Goal: Entertainment & Leisure: Browse casually

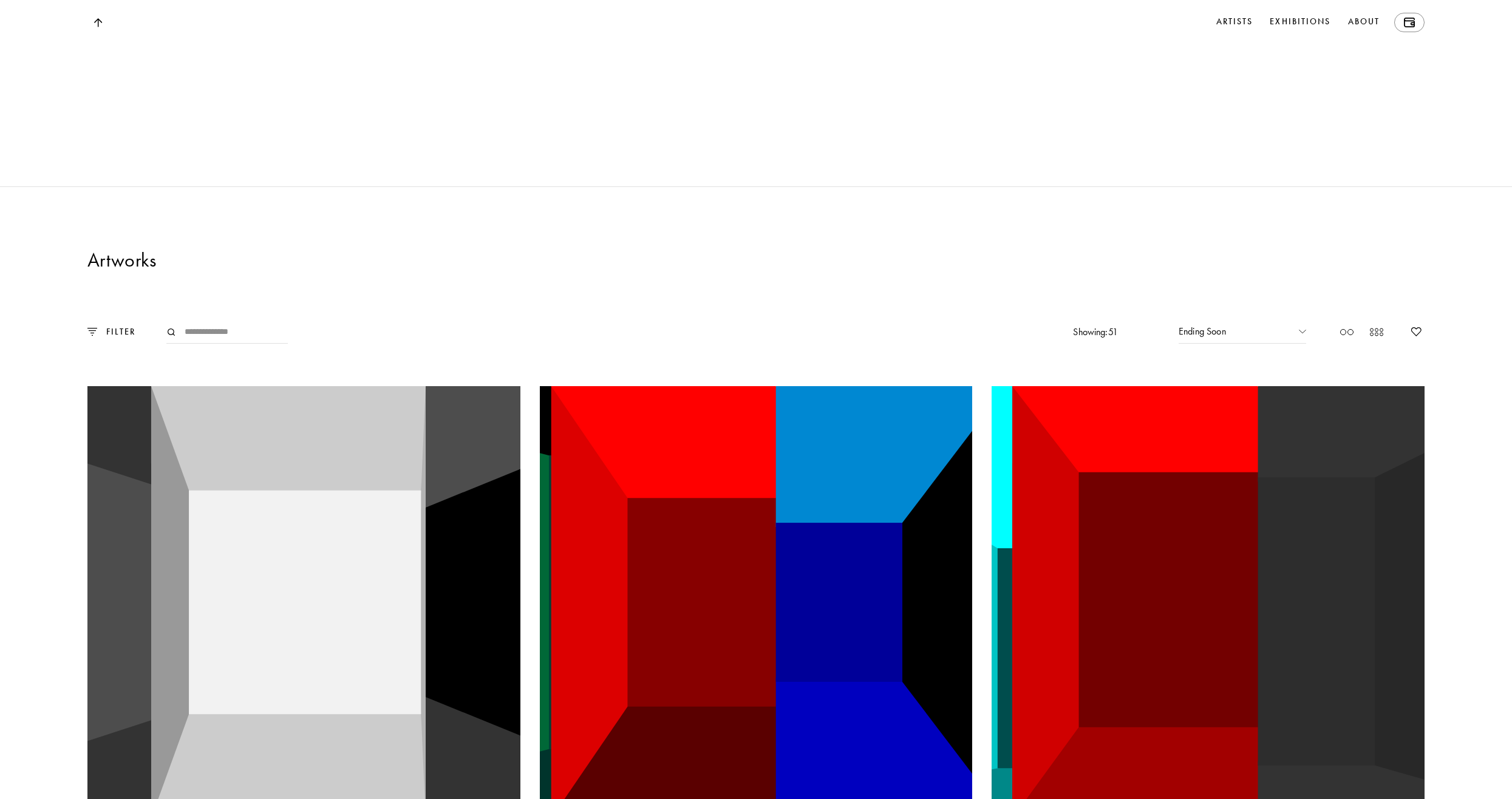
scroll to position [2733, 0]
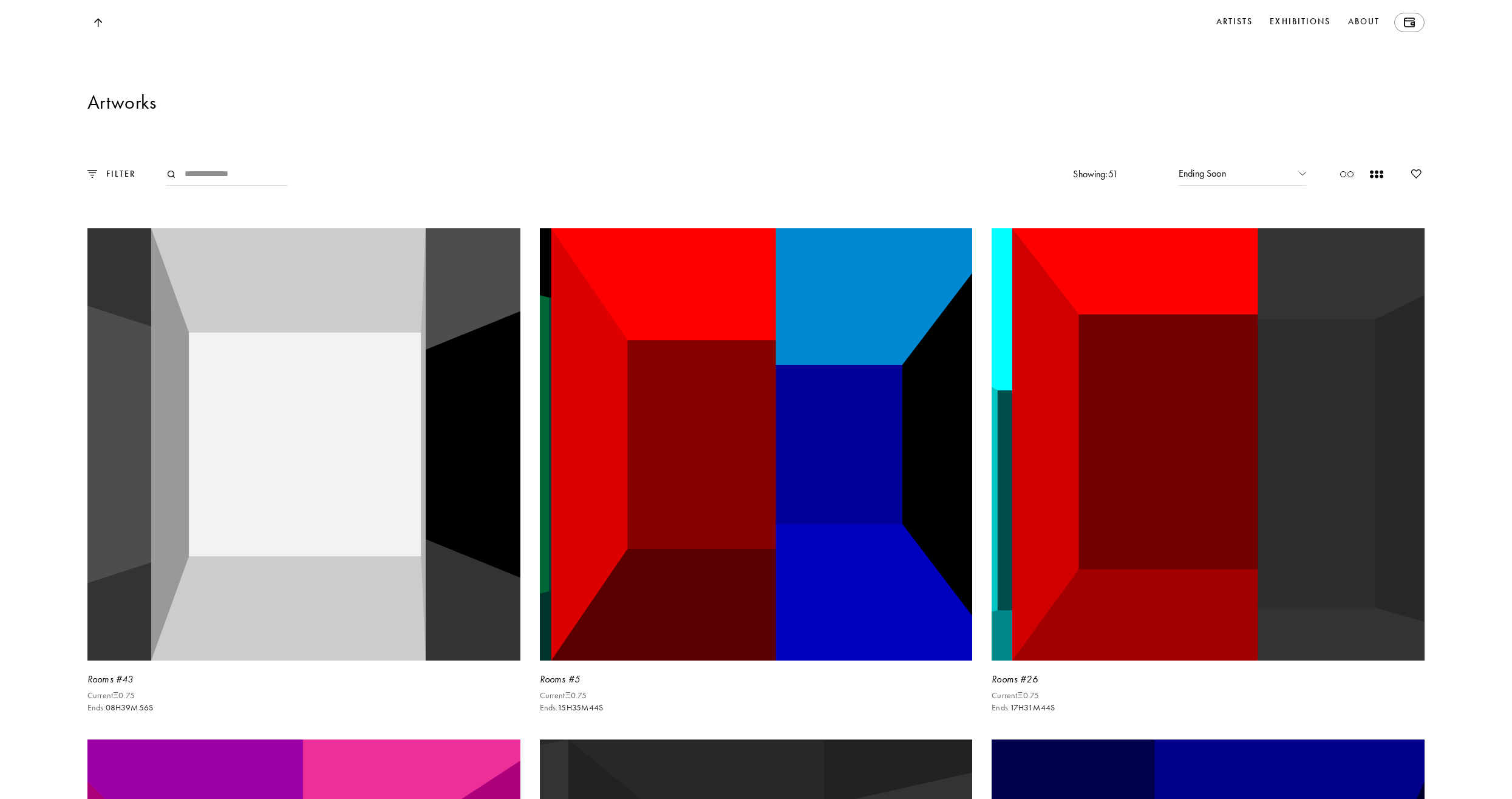
click at [1380, 174] on circle at bounding box center [1381, 172] width 3 height 3
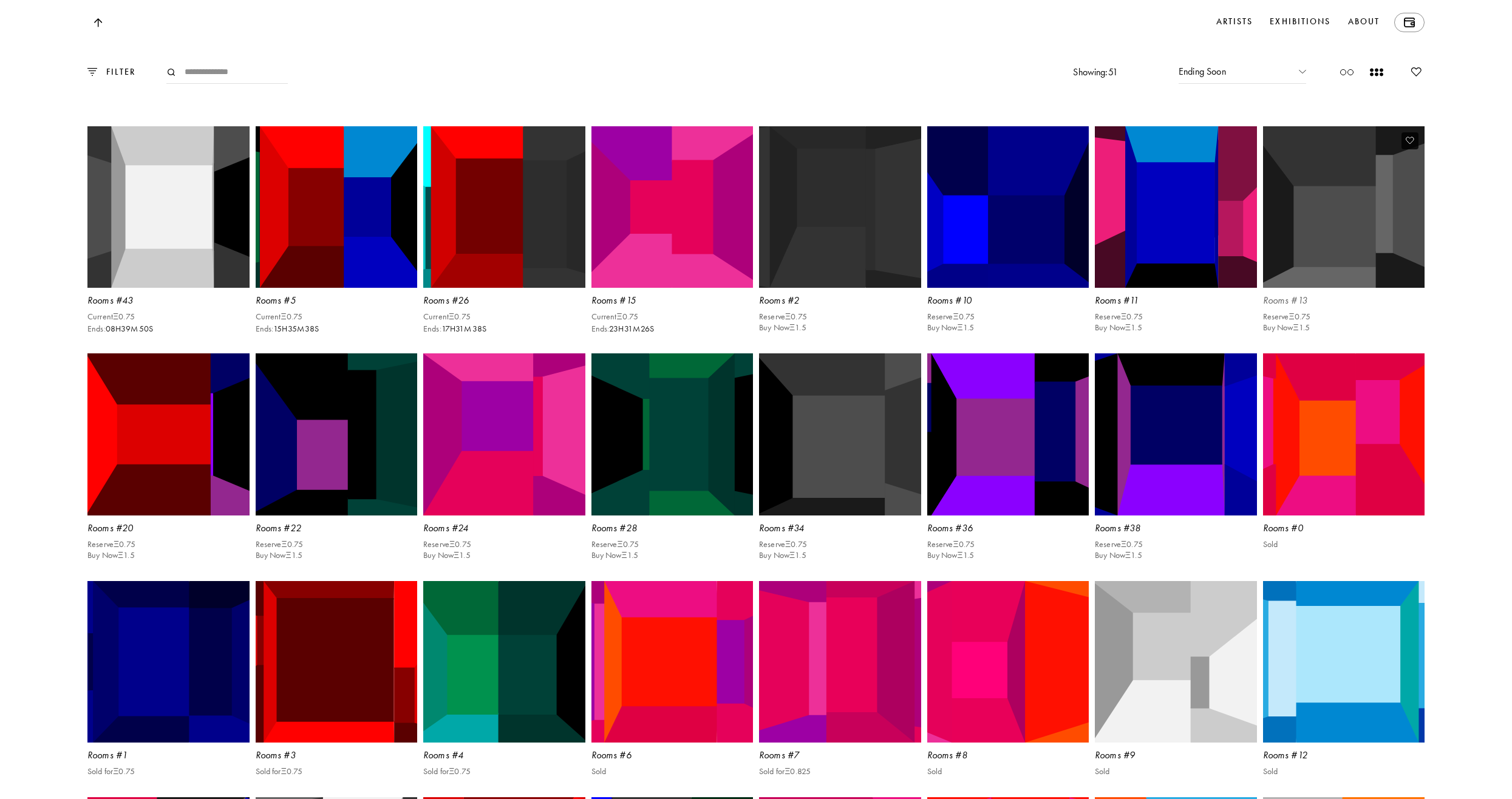
scroll to position [2854, 0]
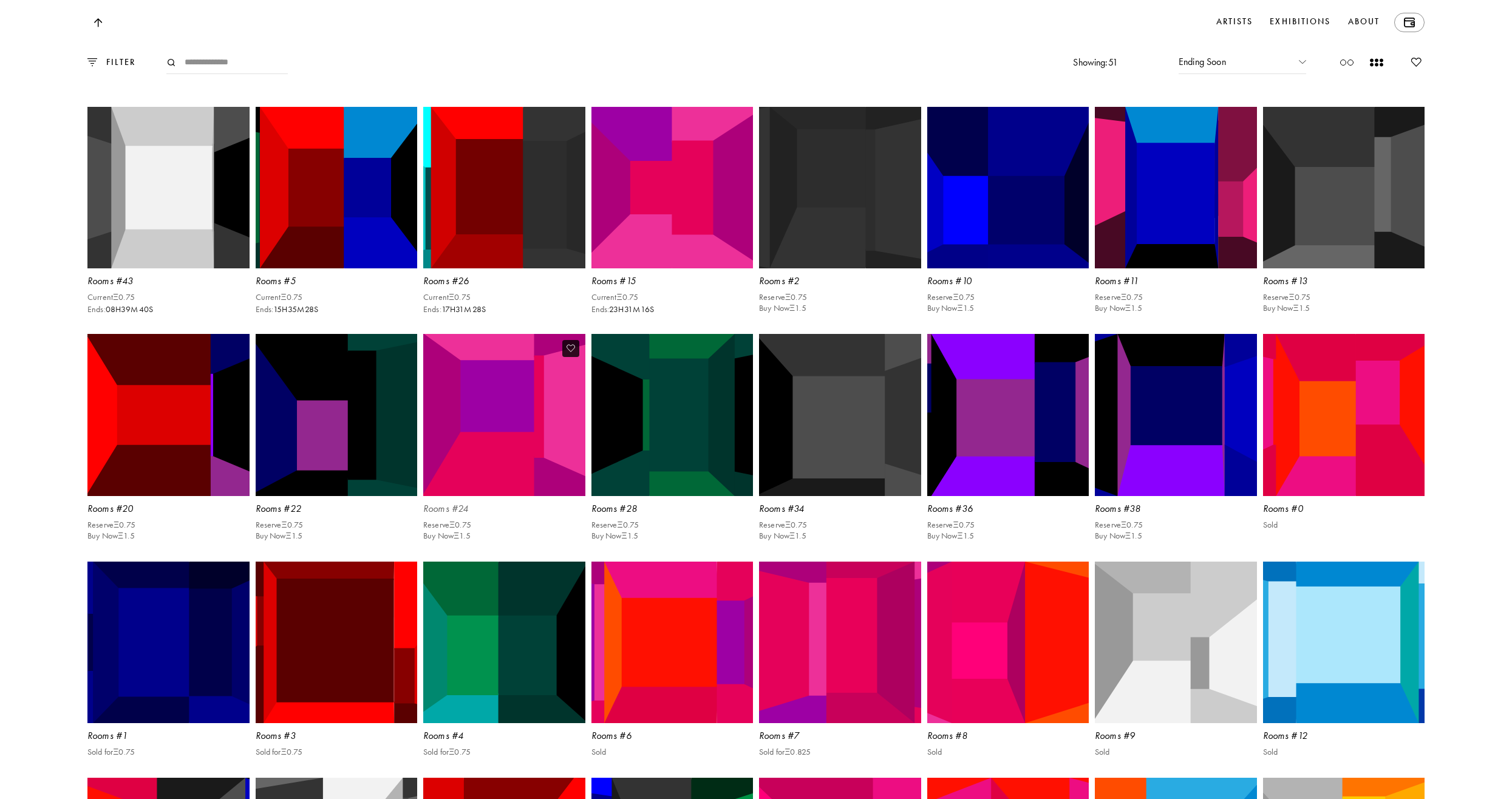
click at [539, 491] on img at bounding box center [504, 415] width 167 height 167
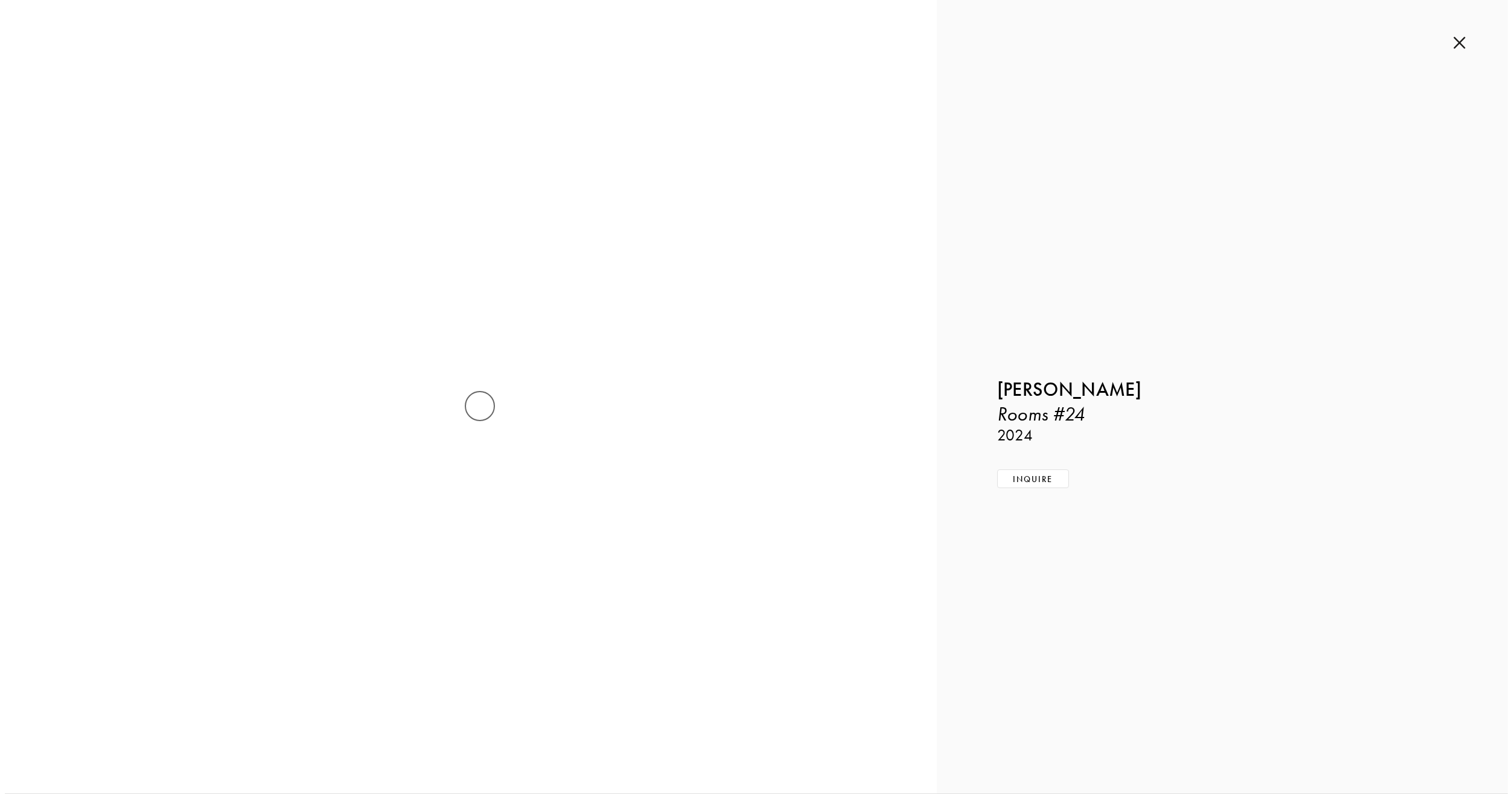
scroll to position [2841, 0]
click at [1464, 43] on img at bounding box center [1464, 43] width 12 height 13
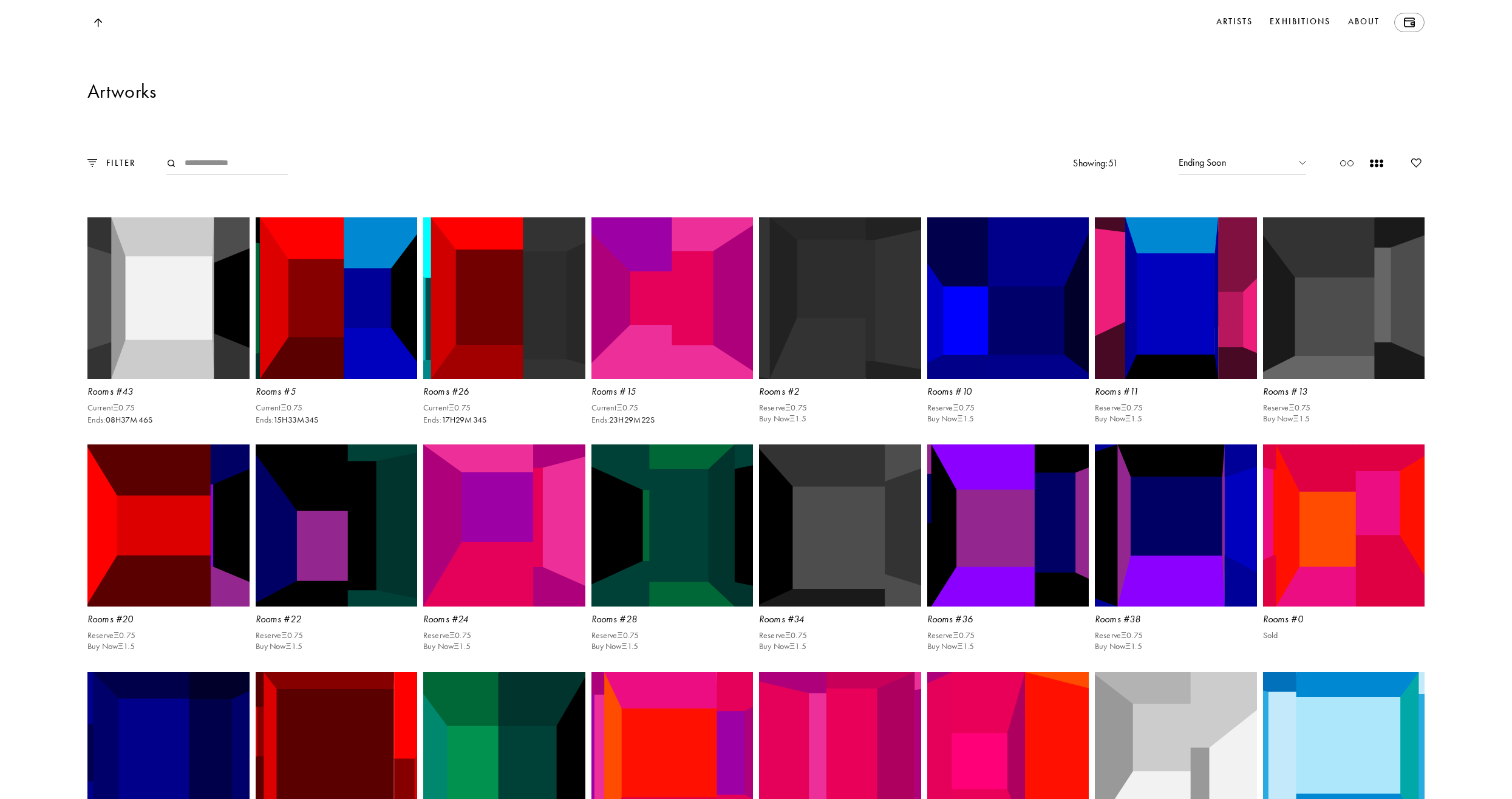
scroll to position [2733, 0]
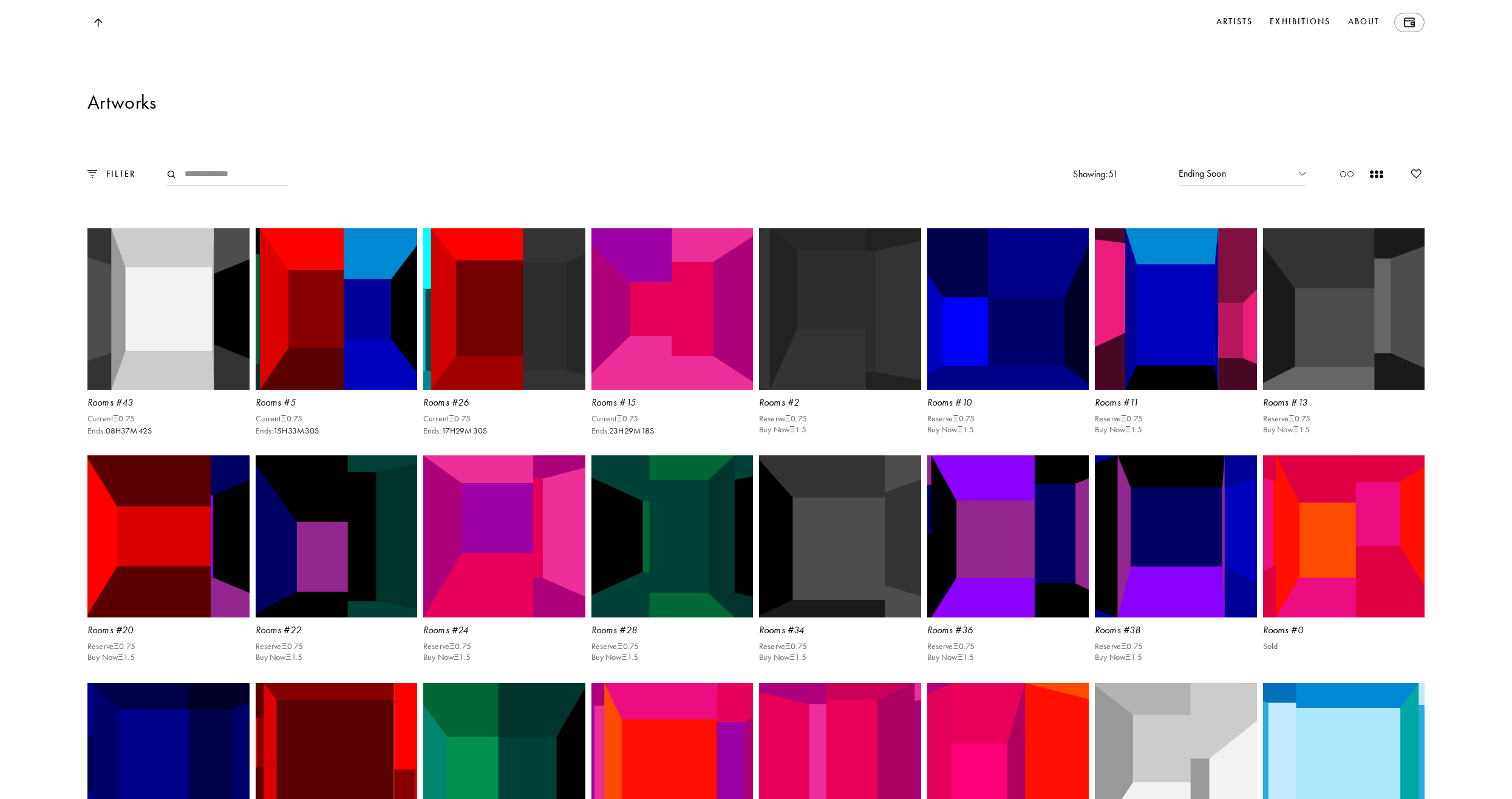
click at [1212, 186] on div "Ending Soon" at bounding box center [1242, 174] width 128 height 23
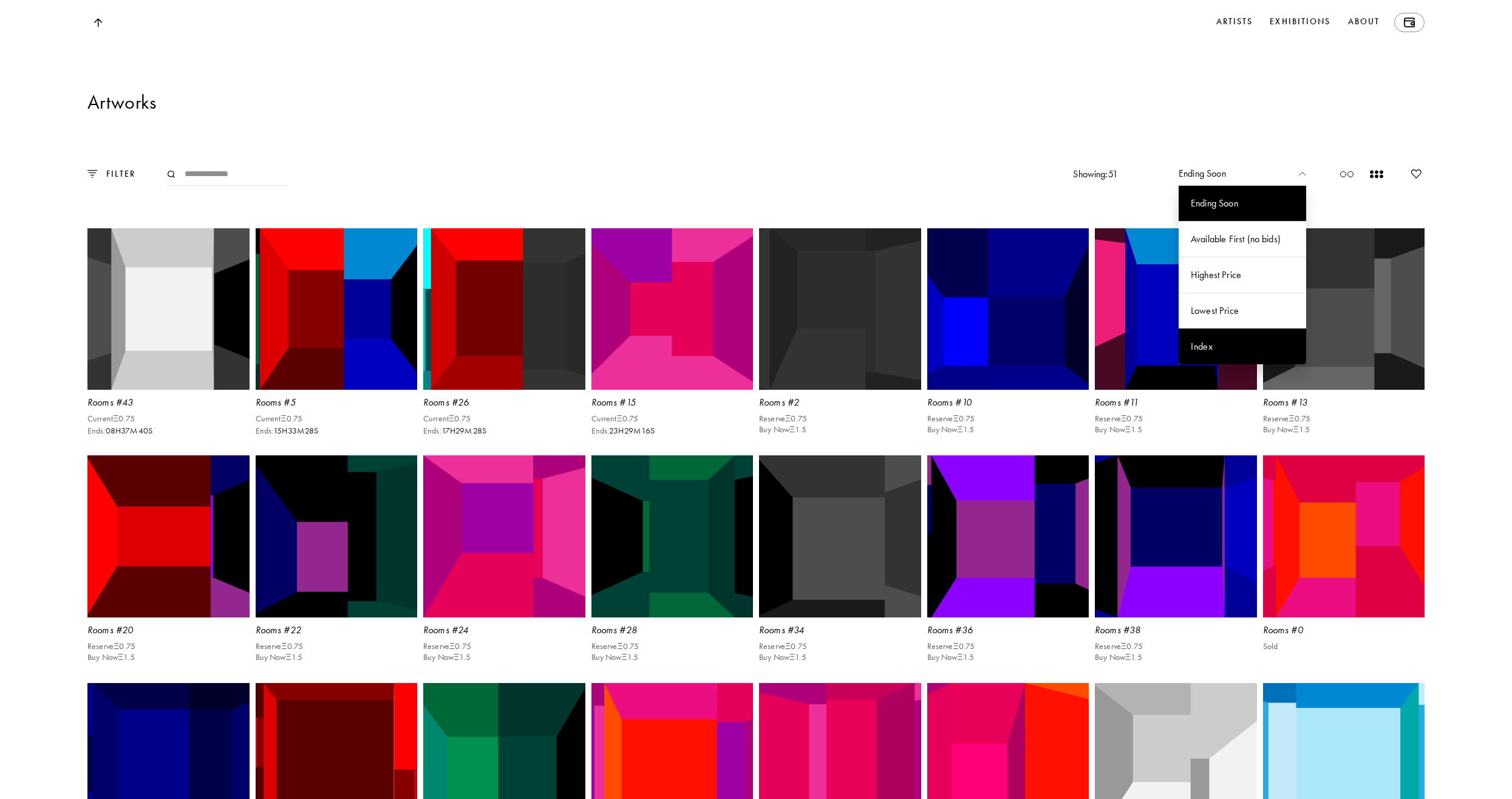
click at [1250, 364] on div "Index" at bounding box center [1242, 347] width 128 height 36
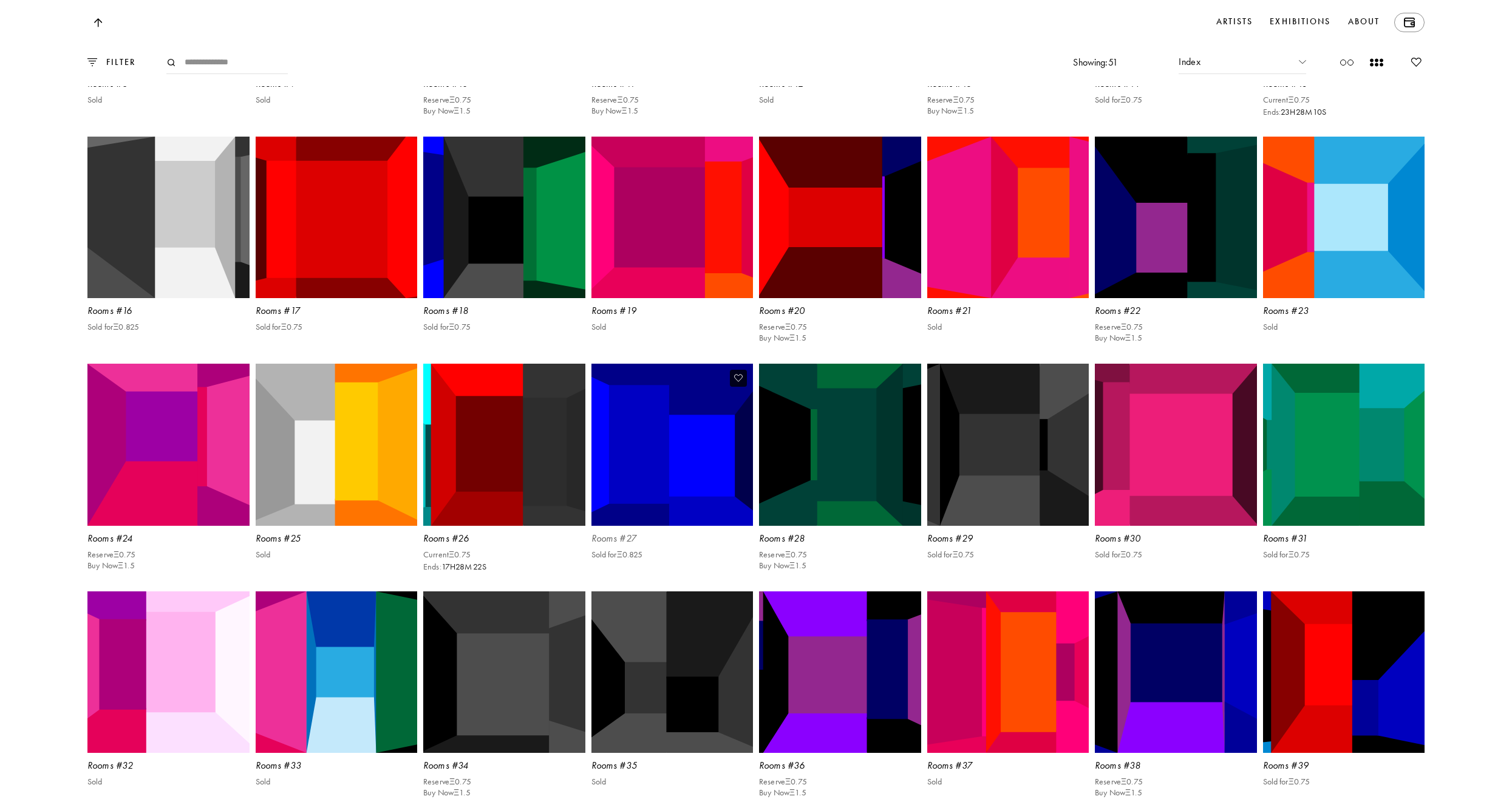
scroll to position [3461, 0]
